Goal: Task Accomplishment & Management: Manage account settings

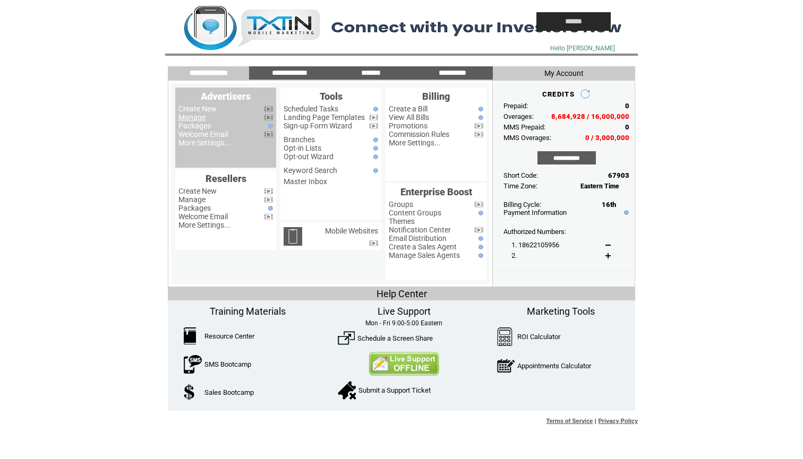
click at [200, 115] on link "Manage" at bounding box center [191, 117] width 27 height 8
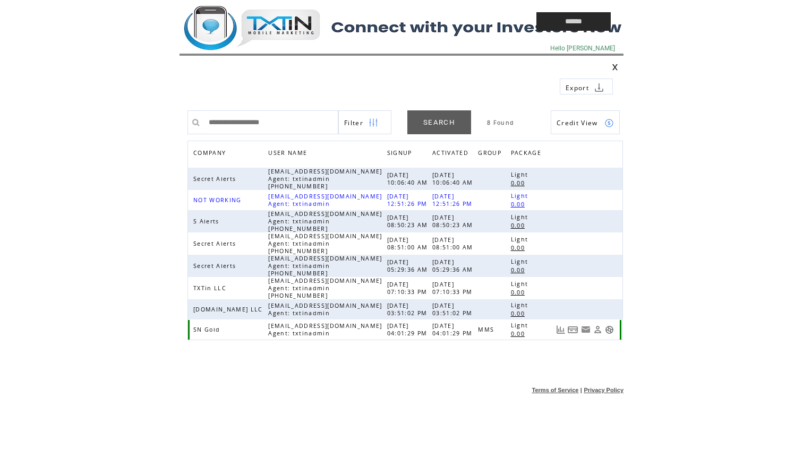
click at [608, 331] on link at bounding box center [609, 329] width 9 height 9
click at [301, 35] on td at bounding box center [333, 21] width 308 height 43
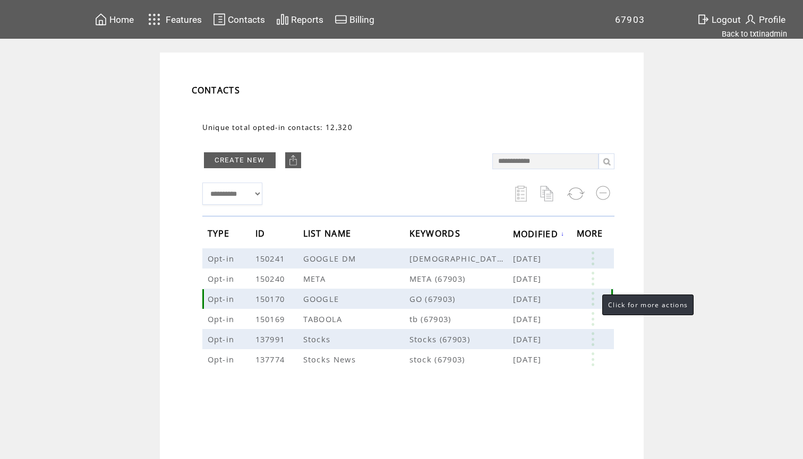
click at [592, 299] on link at bounding box center [593, 299] width 32 height 14
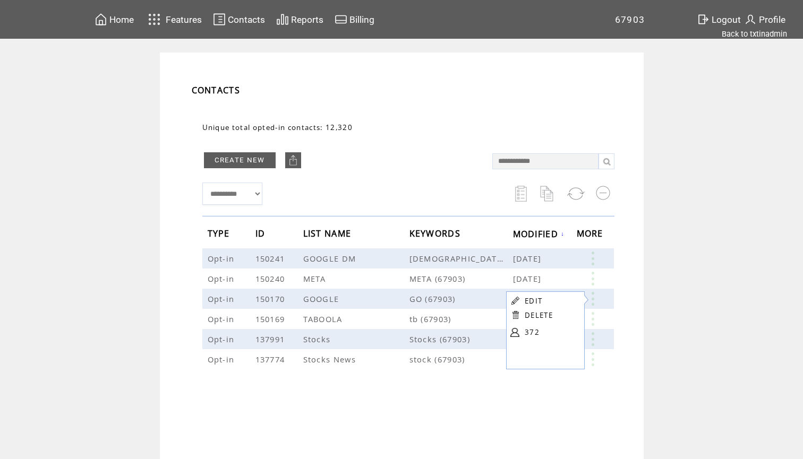
click at [530, 333] on link "372" at bounding box center [550, 332] width 53 height 16
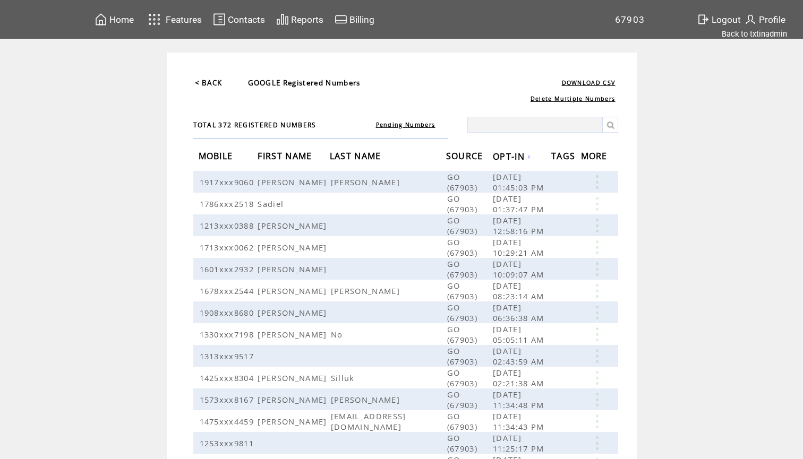
click at [120, 24] on span "Home" at bounding box center [121, 19] width 24 height 11
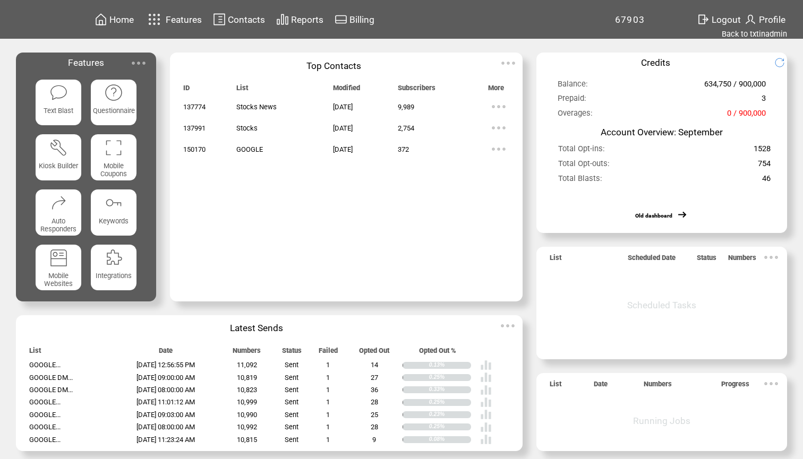
click at [495, 106] on img at bounding box center [498, 106] width 21 height 21
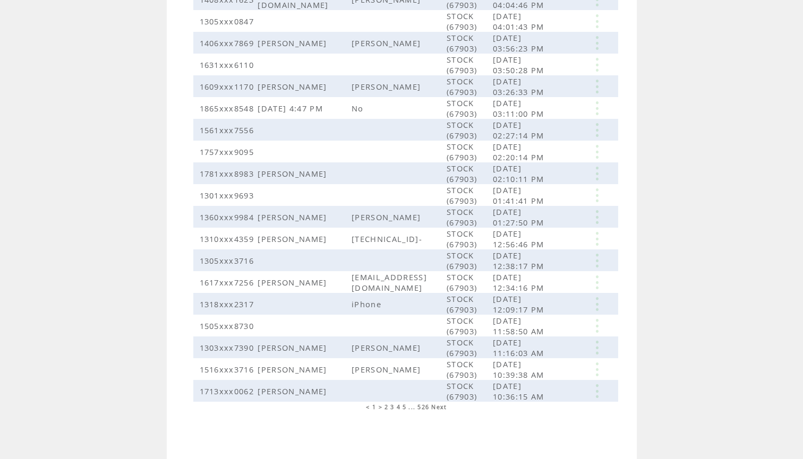
scroll to position [374, 0]
click at [386, 406] on span "2" at bounding box center [386, 406] width 4 height 7
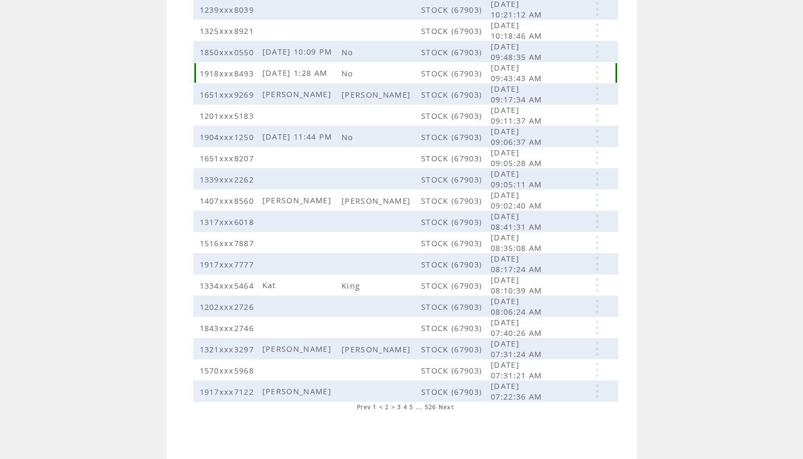
scroll to position [173, 0]
click at [399, 407] on span "3" at bounding box center [399, 406] width 4 height 7
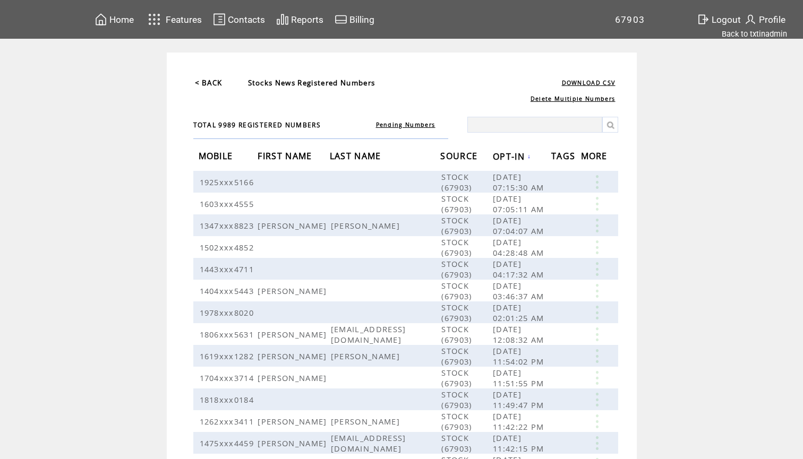
click at [118, 19] on span "Home" at bounding box center [121, 19] width 24 height 11
